Goal: Find specific page/section: Find specific page/section

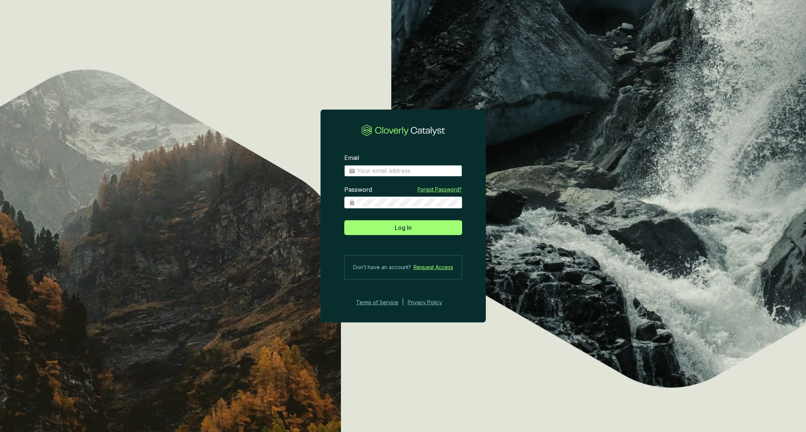
click at [402, 172] on input "Email" at bounding box center [407, 171] width 101 height 8
type input "[PERSON_NAME][EMAIL_ADDRESS][DOMAIN_NAME]"
click at [420, 229] on button "Log In" at bounding box center [403, 227] width 118 height 15
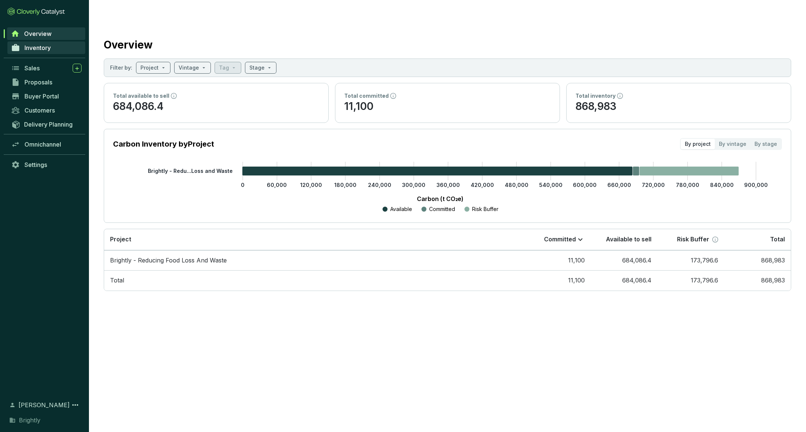
click at [48, 46] on span "Inventory" at bounding box center [37, 47] width 26 height 7
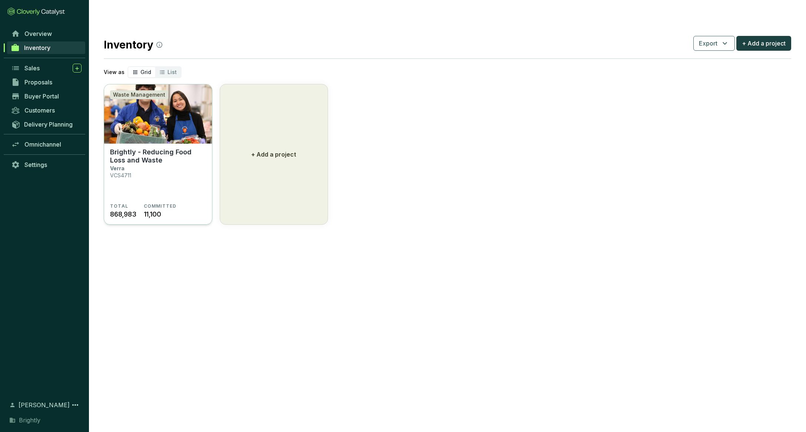
click at [163, 108] on img at bounding box center [158, 113] width 108 height 59
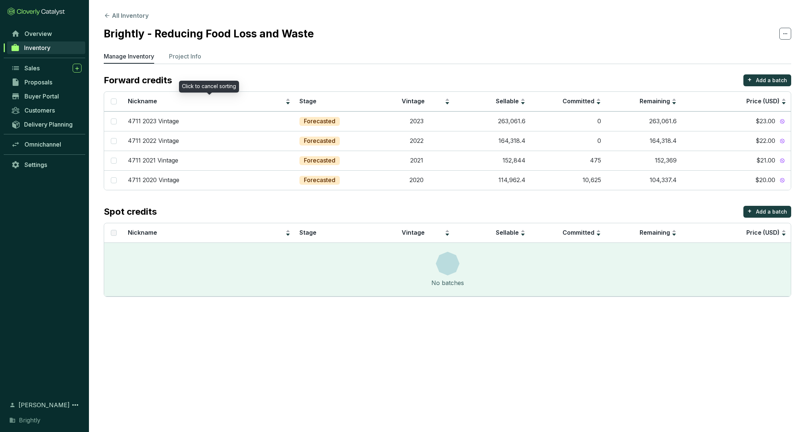
click at [193, 42] on section "All Inventory Brightly - Reducing Food Loss and Waste Manage Inventory Project …" at bounding box center [447, 156] width 717 height 312
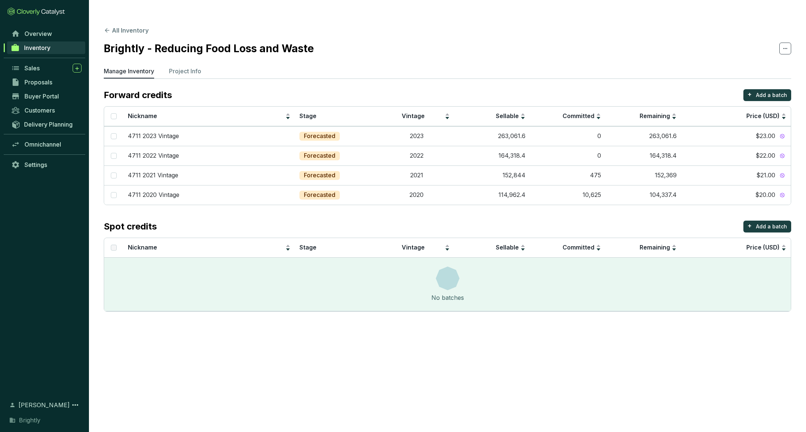
click at [192, 49] on section "All Inventory Brightly - Reducing Food Loss and Waste Manage Inventory Project …" at bounding box center [447, 171] width 717 height 312
click at [192, 67] on p "Project Info" at bounding box center [185, 71] width 32 height 9
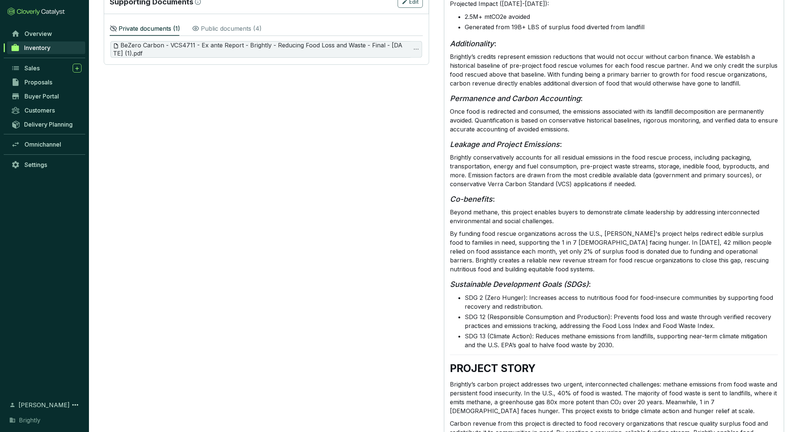
scroll to position [495, 0]
